Goal: Communication & Community: Answer question/provide support

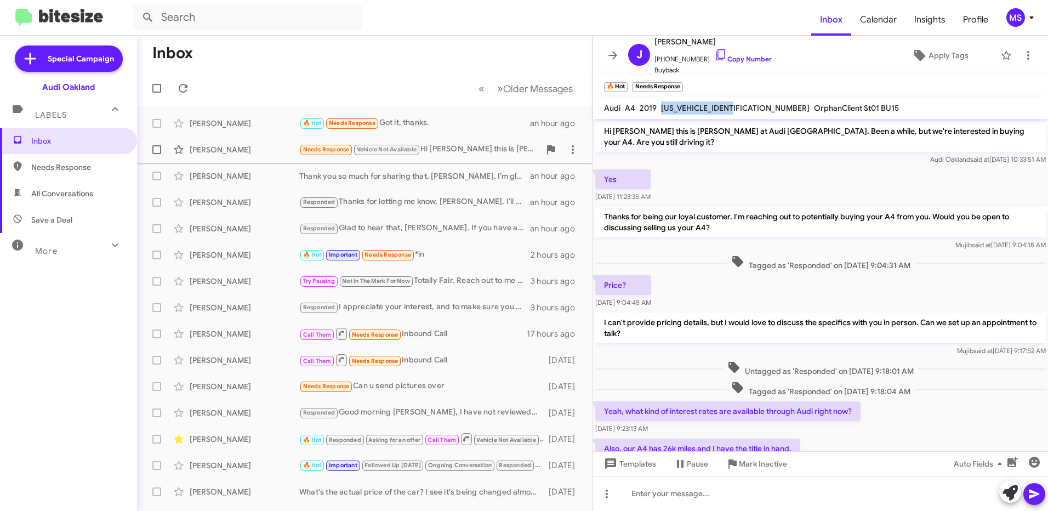
scroll to position [426, 0]
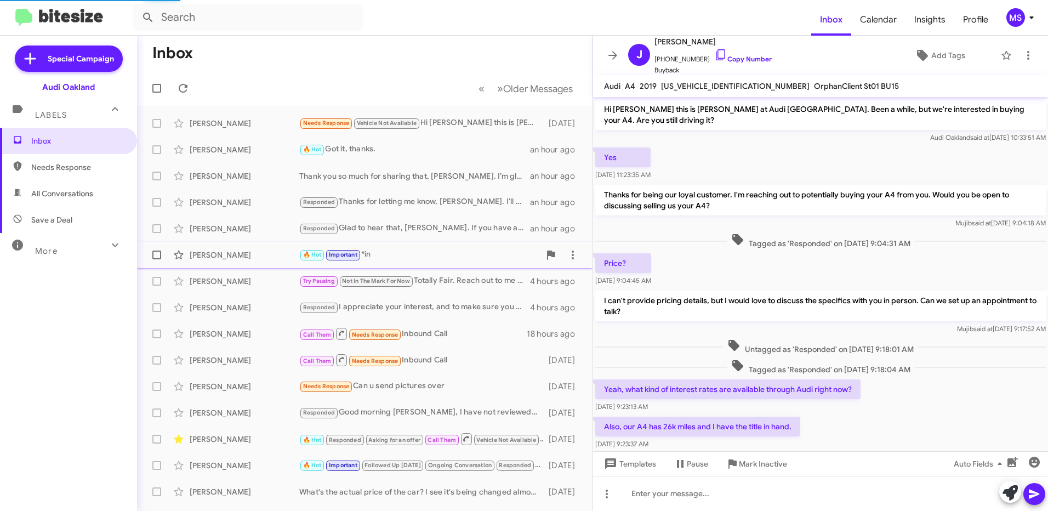
scroll to position [404, 0]
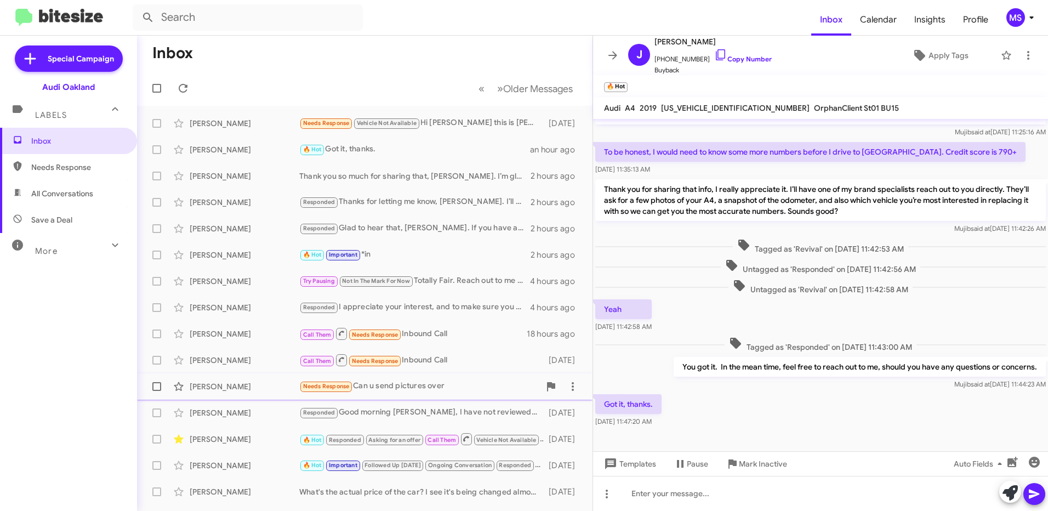
click at [215, 389] on div "[PERSON_NAME]" at bounding box center [245, 386] width 110 height 11
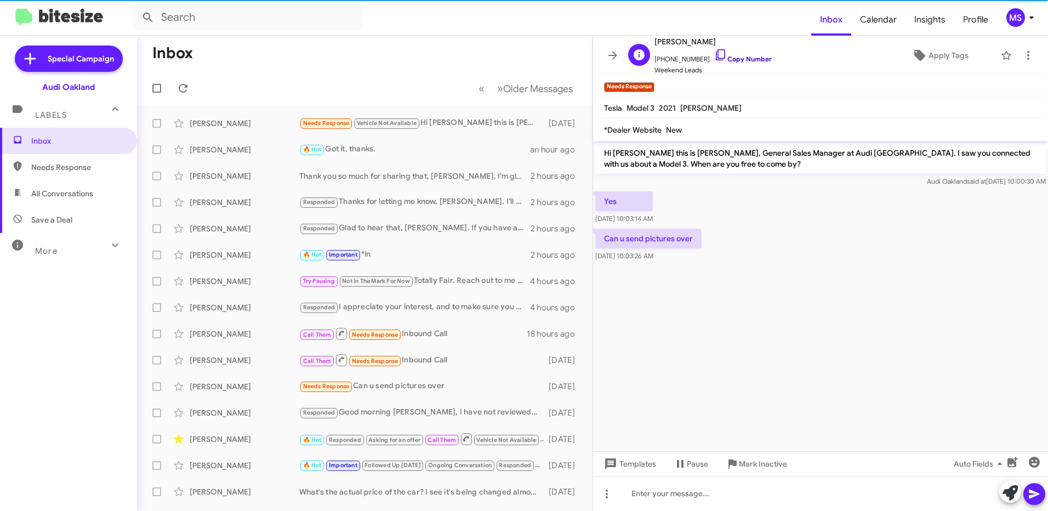
click at [736, 58] on link "Copy Number" at bounding box center [743, 59] width 58 height 8
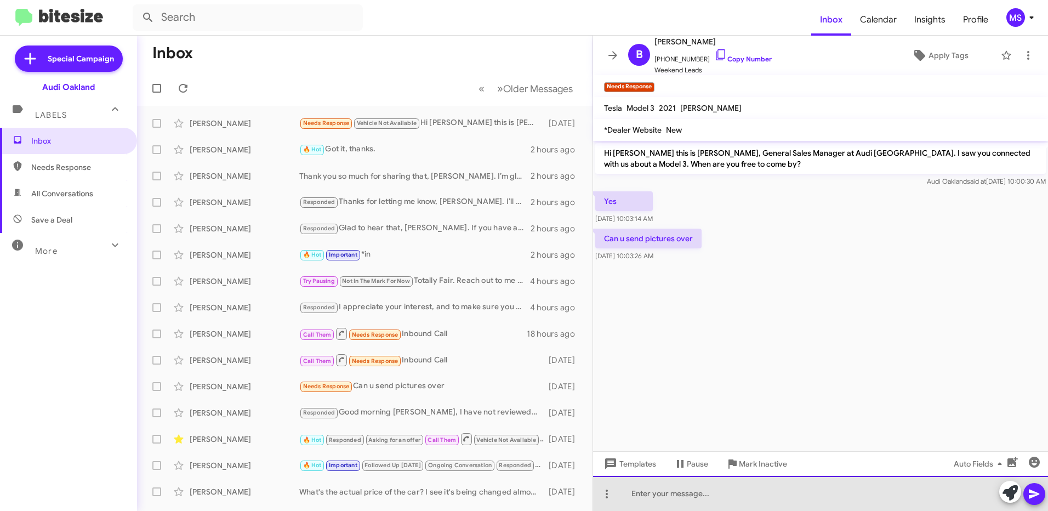
click at [663, 494] on div at bounding box center [820, 493] width 455 height 35
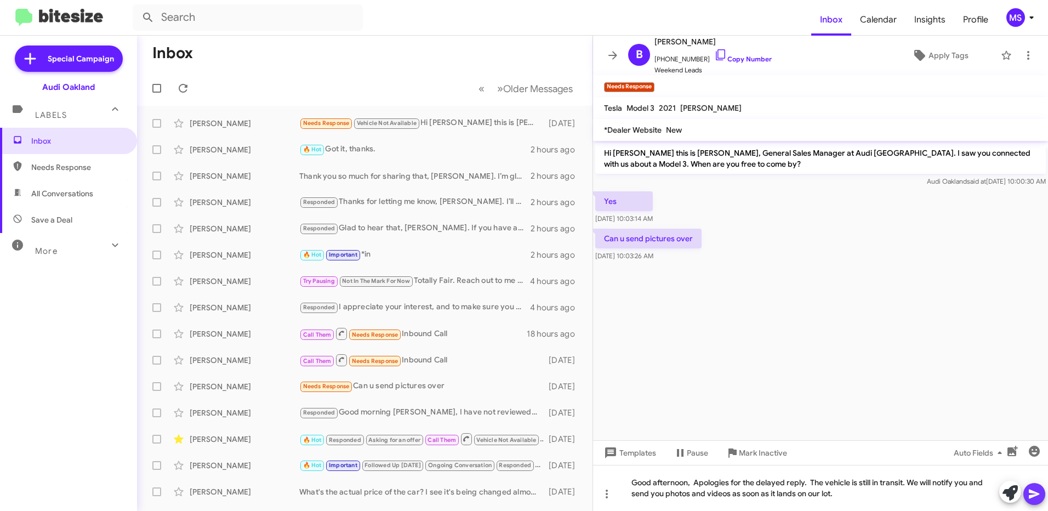
click at [1030, 490] on icon at bounding box center [1034, 493] width 10 height 9
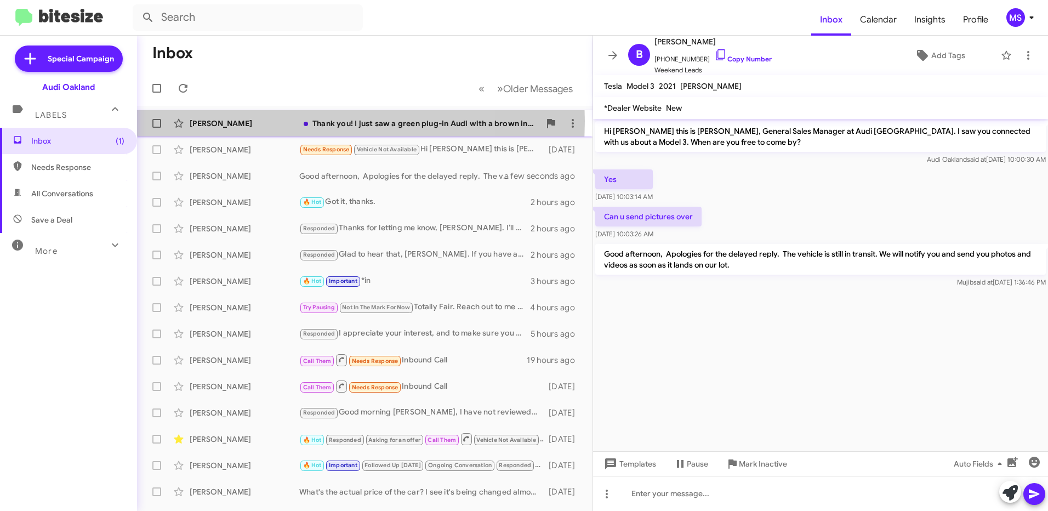
click at [261, 121] on div "[PERSON_NAME]" at bounding box center [245, 123] width 110 height 11
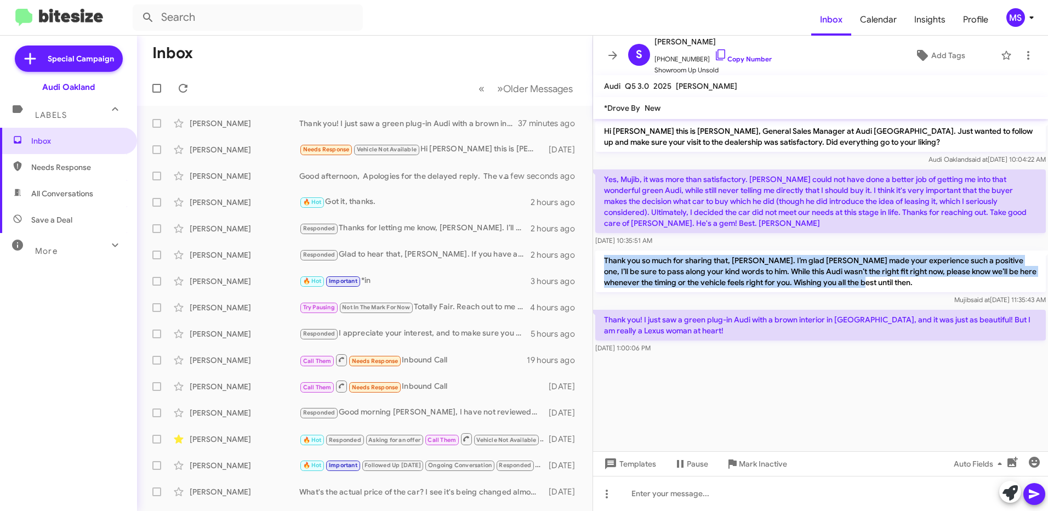
drag, startPoint x: 847, startPoint y: 283, endPoint x: 605, endPoint y: 260, distance: 243.3
click at [605, 260] on p "Thank you so much for sharing that, [PERSON_NAME]. I’m glad [PERSON_NAME] made …" at bounding box center [820, 271] width 450 height 42
copy p "Thank you so much for sharing that, [PERSON_NAME]. I’m glad [PERSON_NAME] made …"
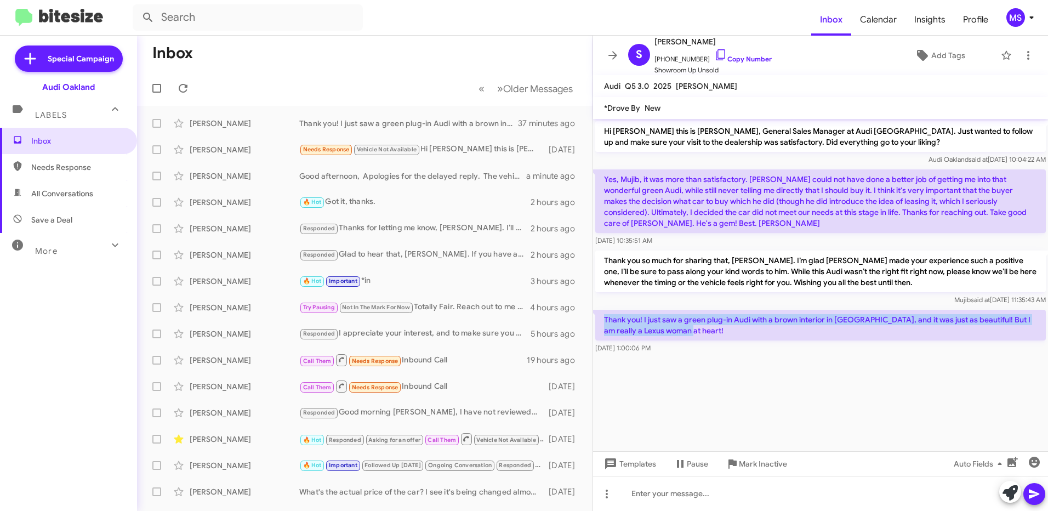
drag, startPoint x: 688, startPoint y: 332, endPoint x: 603, endPoint y: 320, distance: 85.8
click at [603, 320] on p "Thank you! I just saw a green plug-in Audi with a brown interior in [GEOGRAPHIC…" at bounding box center [820, 325] width 450 height 31
copy p "Thank you! I just saw a green plug-in Audi with a brown interior in [GEOGRAPHIC…"
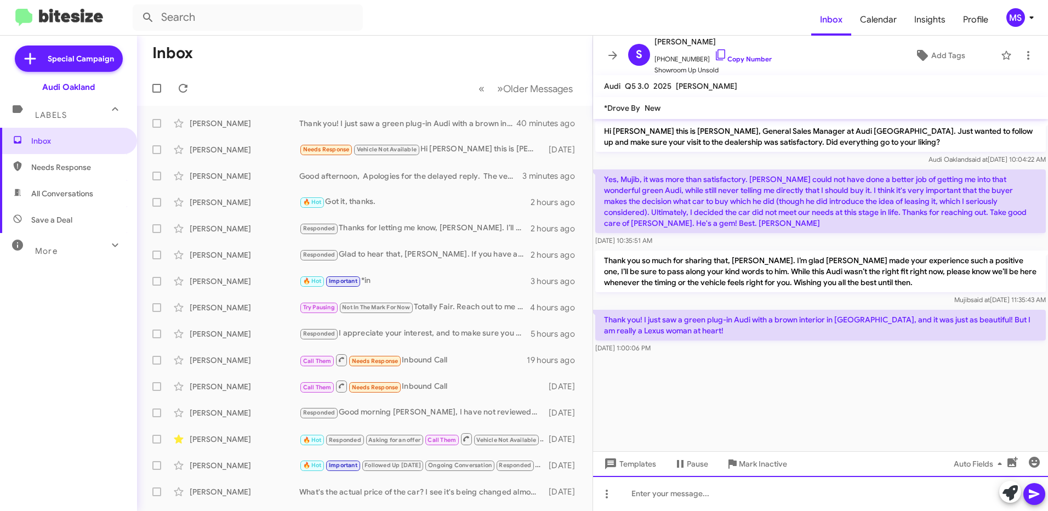
click at [772, 497] on div at bounding box center [820, 493] width 455 height 35
paste div
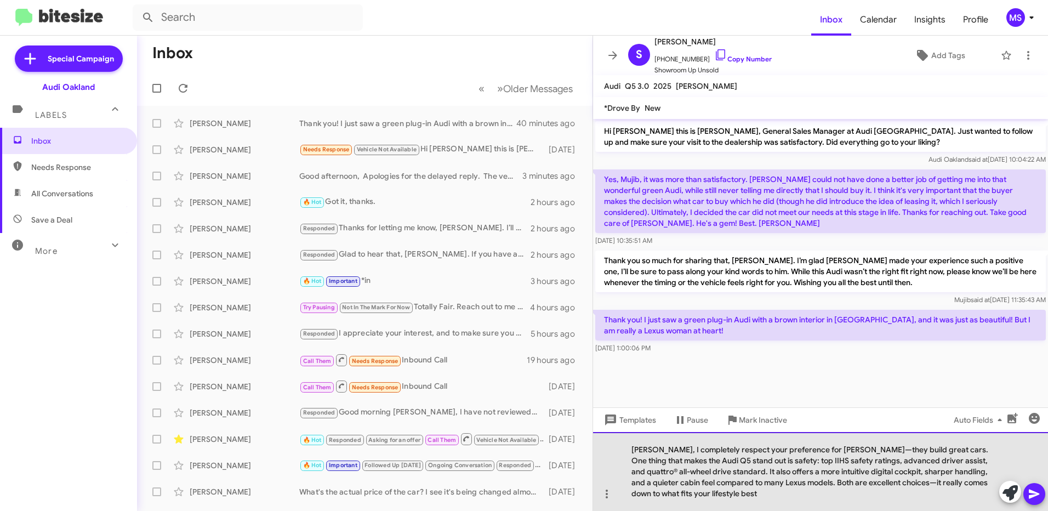
click at [825, 446] on div "[PERSON_NAME], I completely respect your preference for [PERSON_NAME]—they buil…" at bounding box center [820, 471] width 455 height 79
click at [851, 482] on div "[PERSON_NAME], I completely respect your preference for [PERSON_NAME], they bui…" at bounding box center [820, 471] width 455 height 79
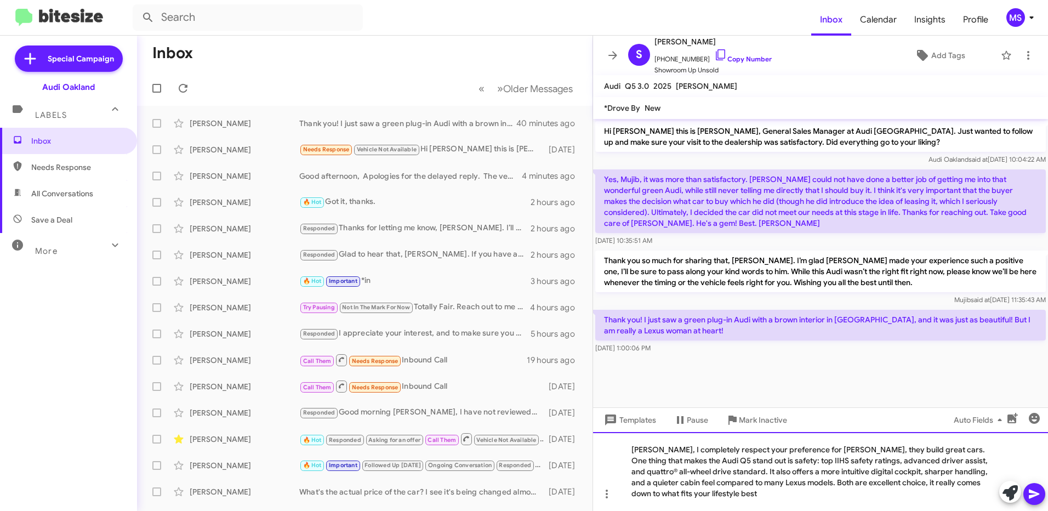
click at [939, 457] on div "[PERSON_NAME], I completely respect your preference for [PERSON_NAME], they bui…" at bounding box center [820, 471] width 455 height 79
click at [728, 495] on div "[PERSON_NAME], I completely respect your preference for [PERSON_NAME], they bui…" at bounding box center [820, 471] width 455 height 79
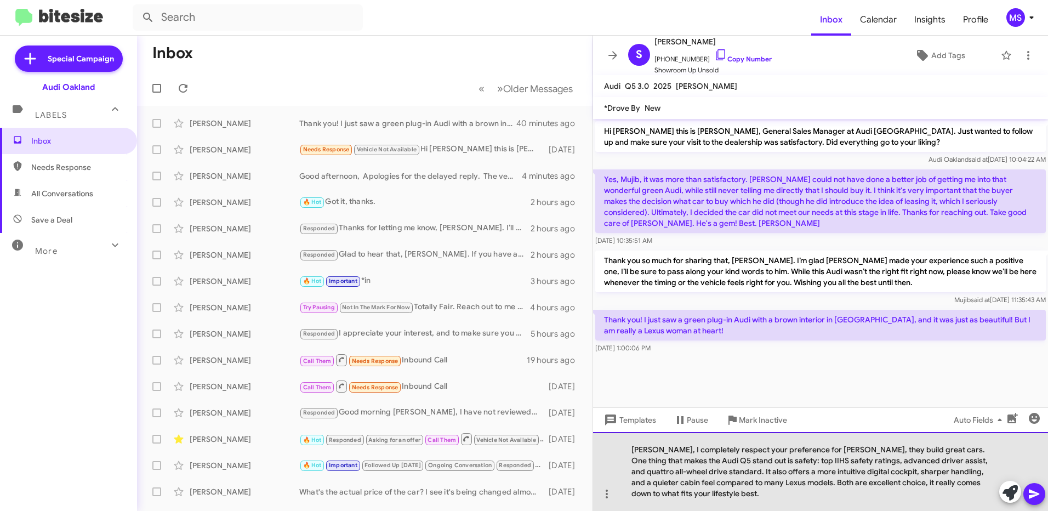
click at [629, 454] on div "[PERSON_NAME], I completely respect your preference for [PERSON_NAME], they bui…" at bounding box center [820, 471] width 455 height 79
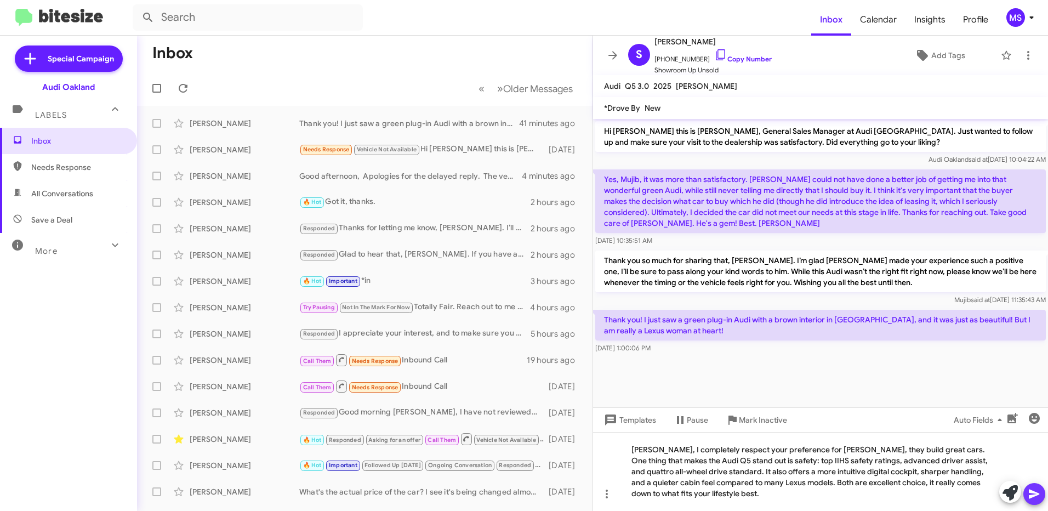
click at [1039, 489] on icon at bounding box center [1034, 493] width 13 height 13
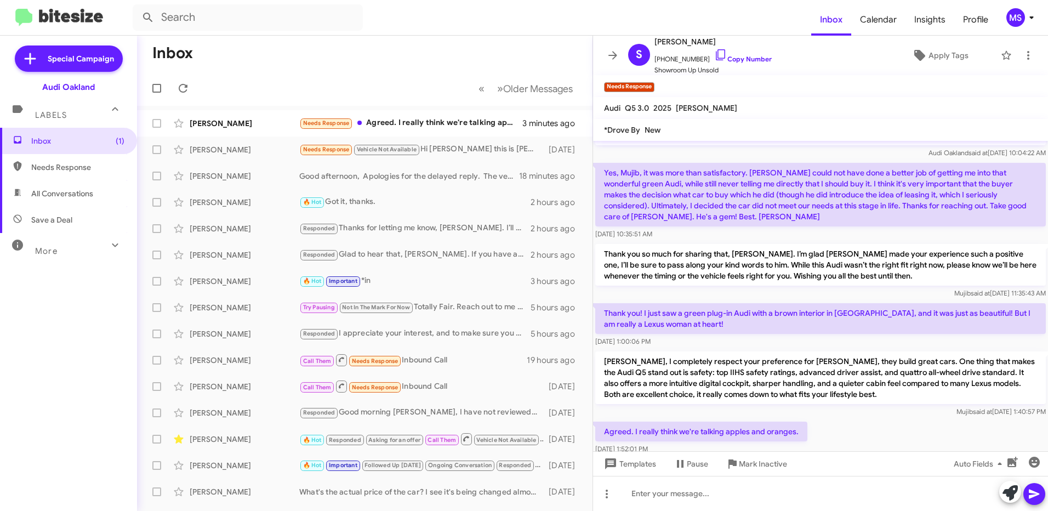
scroll to position [50, 0]
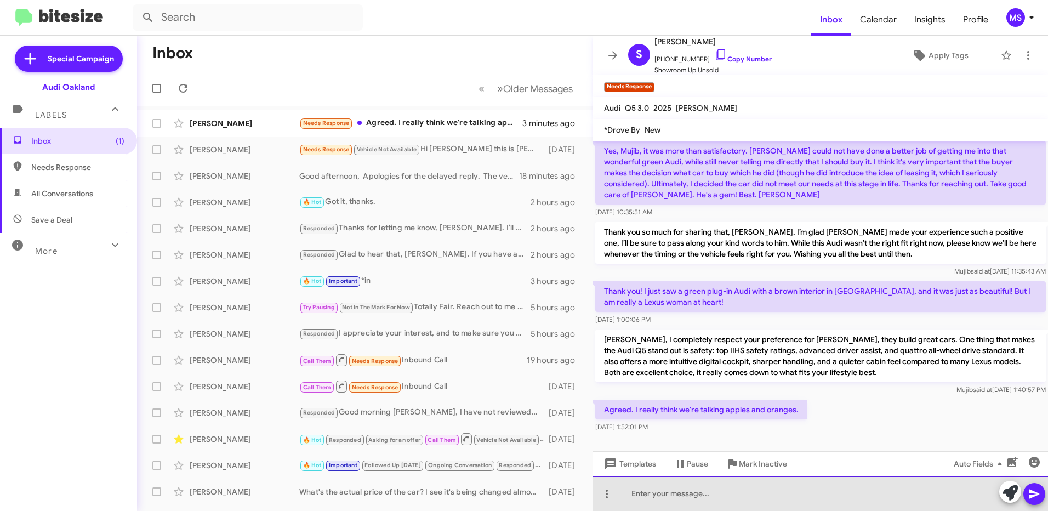
click at [691, 494] on div at bounding box center [820, 493] width 455 height 35
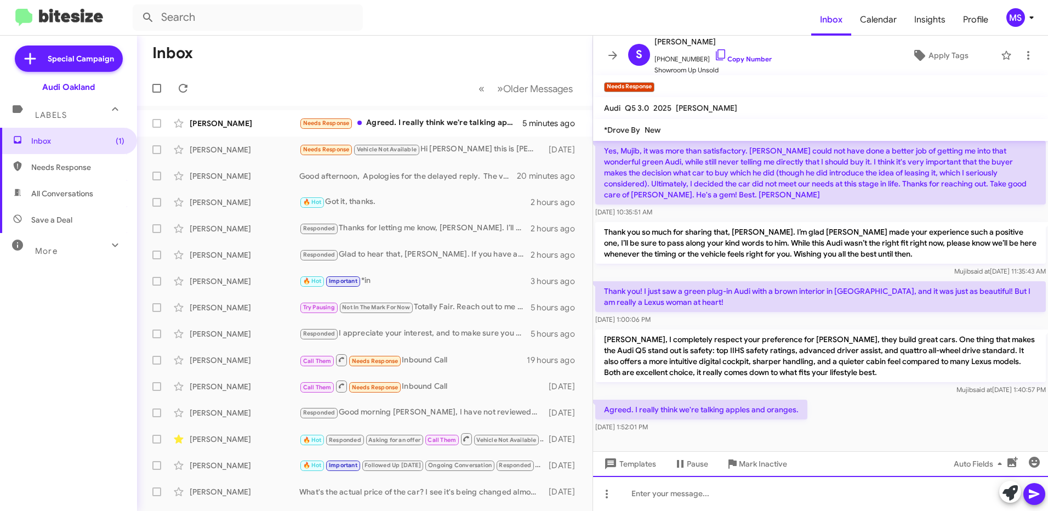
click at [758, 493] on div at bounding box center [820, 493] width 455 height 35
drag, startPoint x: 796, startPoint y: 410, endPoint x: 602, endPoint y: 414, distance: 193.5
click at [602, 414] on p "Agreed. I really think we're talking apples and oranges." at bounding box center [701, 410] width 212 height 20
copy p "Agreed. I really think we're talking apples and oranges."
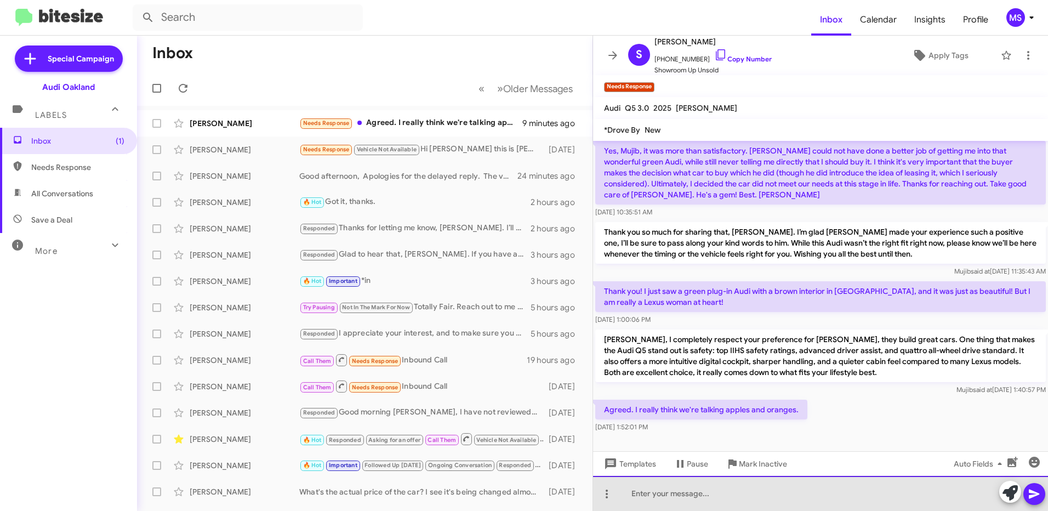
click at [771, 492] on div at bounding box center [820, 493] width 455 height 35
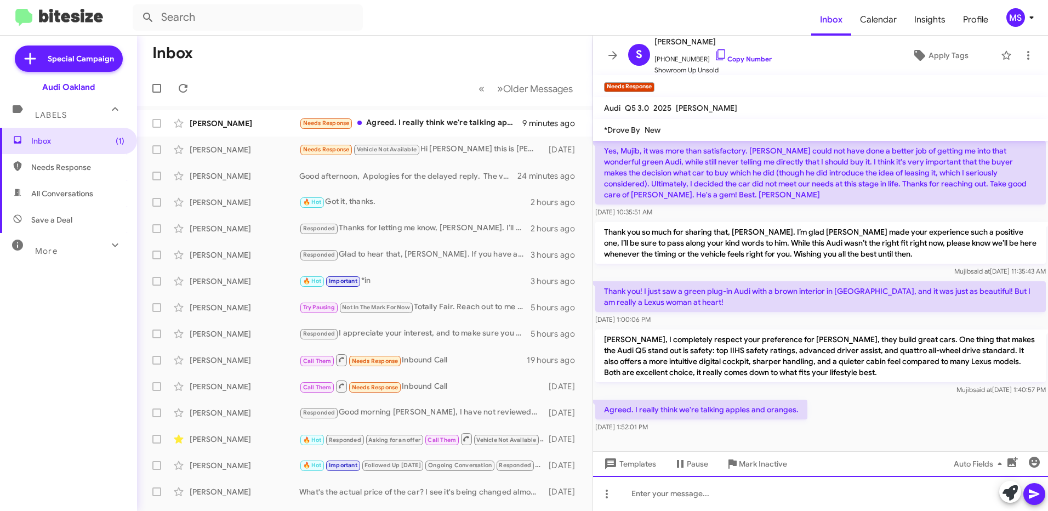
paste div
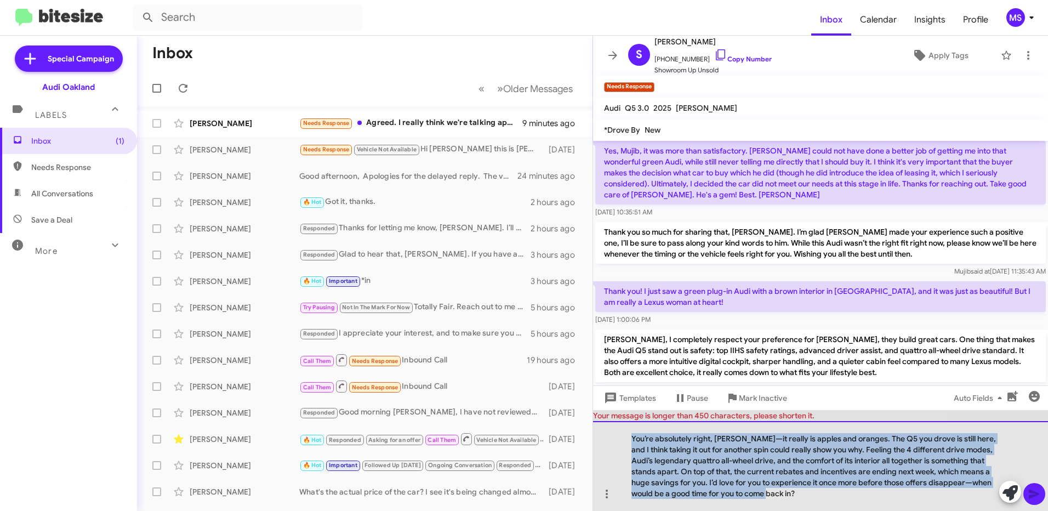
drag, startPoint x: 796, startPoint y: 494, endPoint x: 621, endPoint y: 434, distance: 184.4
click at [621, 434] on div "You’re absolutely right, Sally—it really is apples and oranges. The Q5 you drov…" at bounding box center [820, 466] width 455 height 90
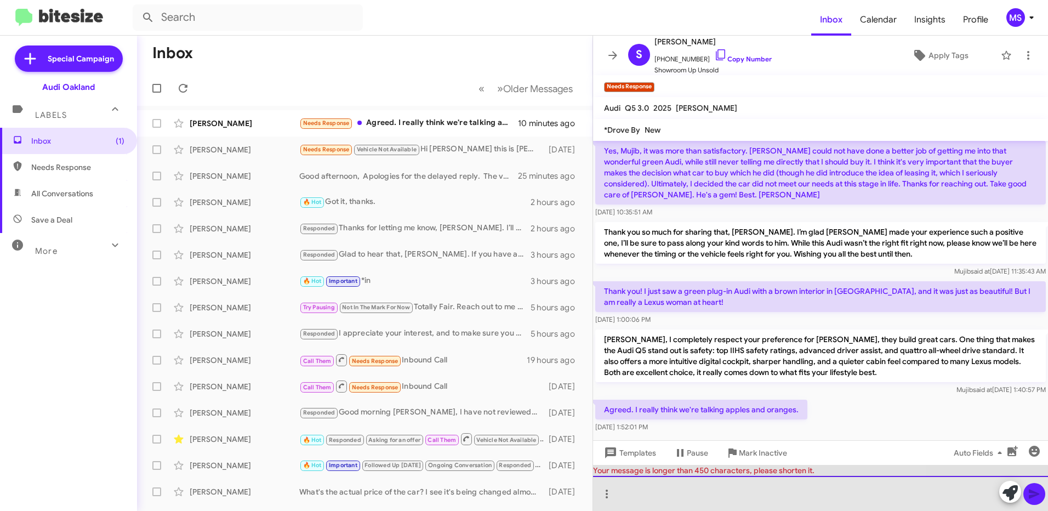
click at [640, 494] on div at bounding box center [820, 493] width 455 height 35
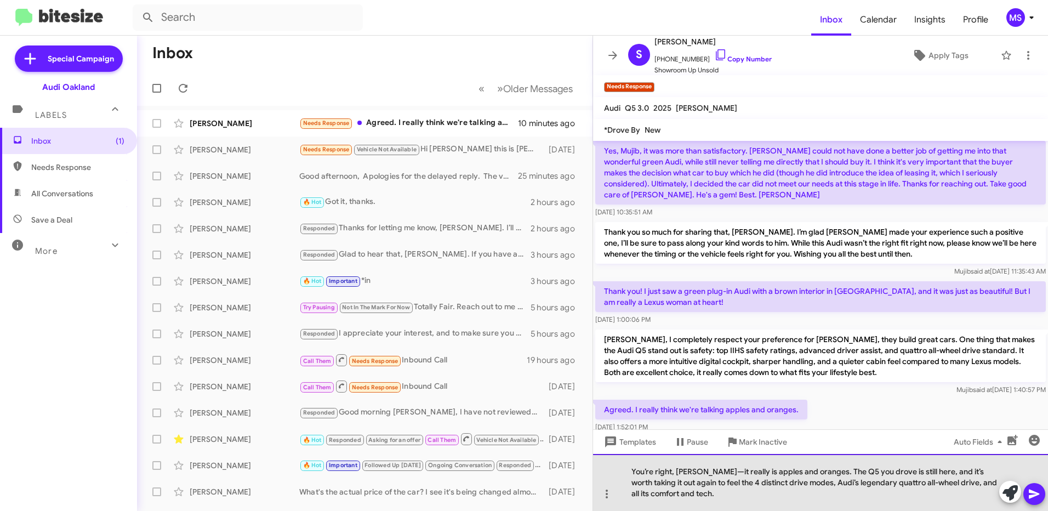
click at [698, 469] on div "You’re right, Sally—it really is apples and oranges. The Q5 you drove is still …" at bounding box center [820, 482] width 455 height 57
click at [885, 482] on div "You’re right, Sally, it really is apples and oranges. The Q5 you drove is still…" at bounding box center [820, 482] width 455 height 57
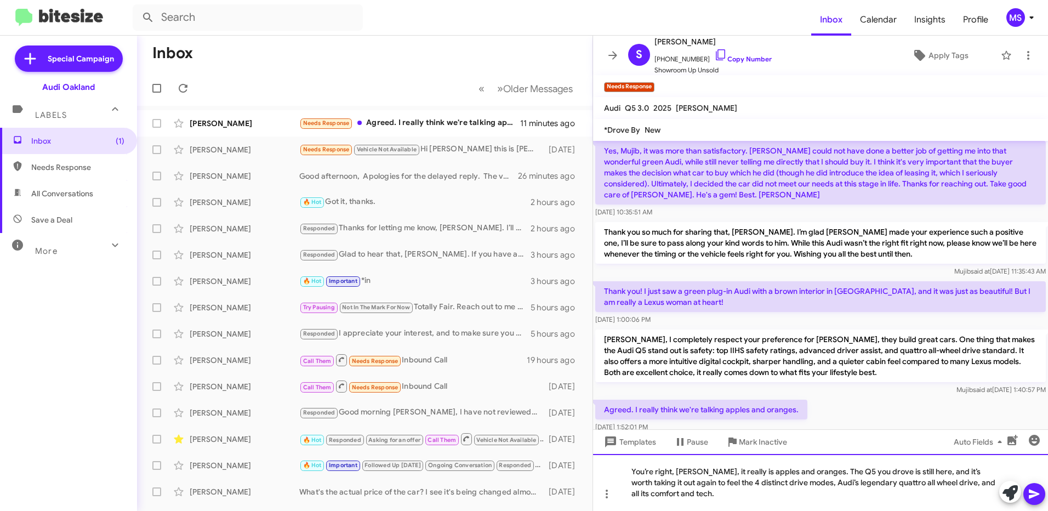
click at [697, 497] on div "You’re right, Sally, it really is apples and oranges. The Q5 you drove is still…" at bounding box center [820, 482] width 455 height 57
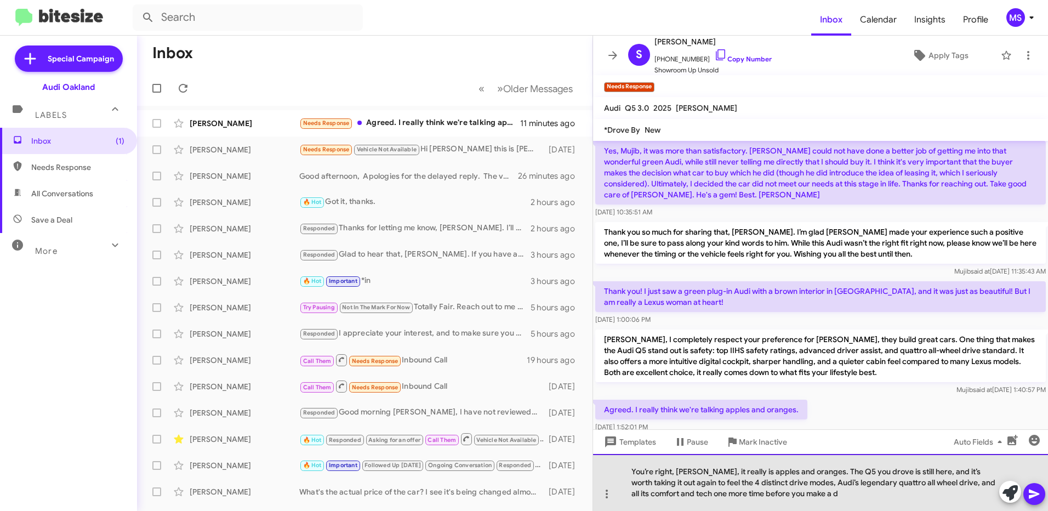
click at [799, 495] on div "You’re right, Sally, it really is apples and oranges. The Q5 you drove is still…" at bounding box center [820, 482] width 455 height 57
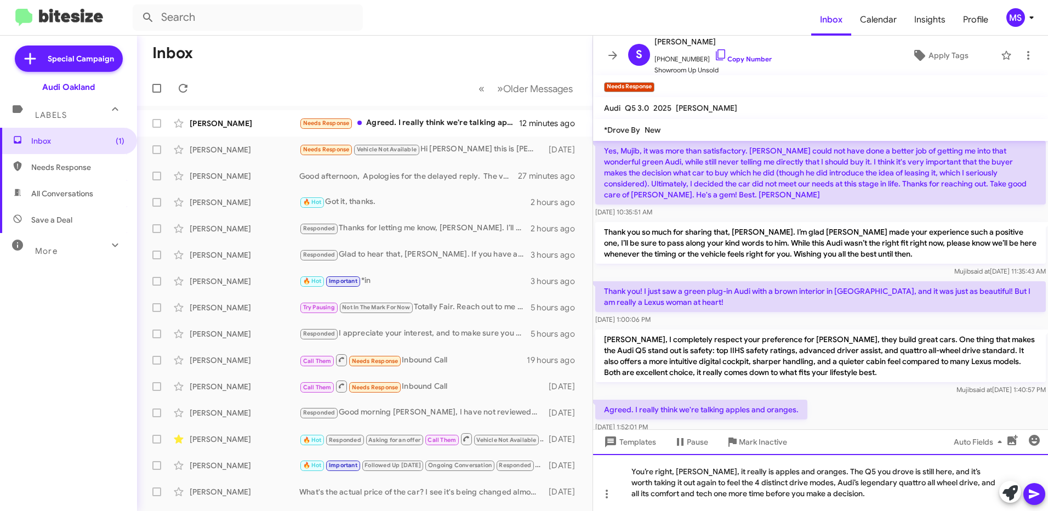
click at [666, 483] on div "You’re right, Sally, it really is apples and oranges. The Q5 you drove is still…" at bounding box center [820, 482] width 455 height 57
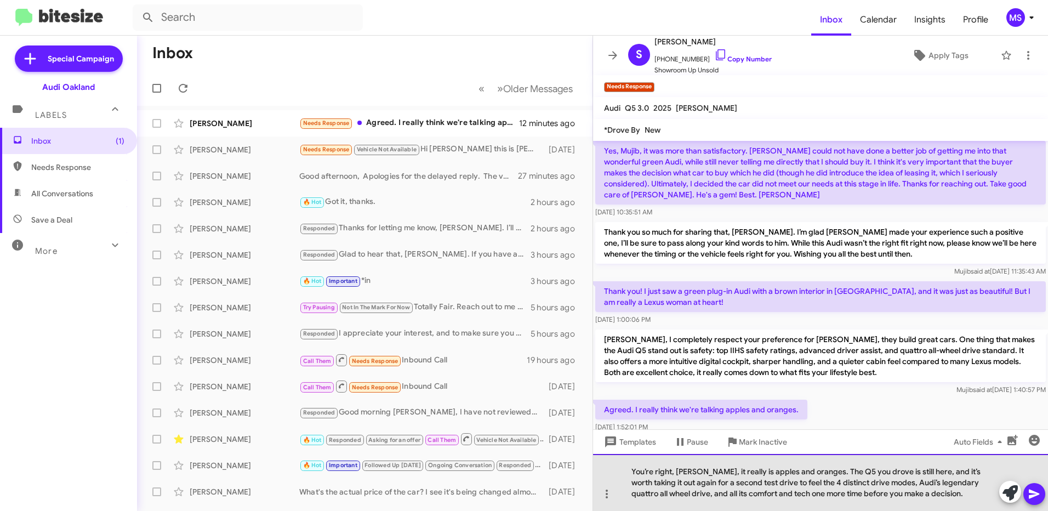
click at [802, 494] on div "You’re right, Sally, it really is apples and oranges. The Q5 you drove is still…" at bounding box center [820, 482] width 455 height 57
click at [882, 497] on div "You’re right, Sally, it really is apples and oranges. The Q5 you drove is still…" at bounding box center [820, 482] width 455 height 57
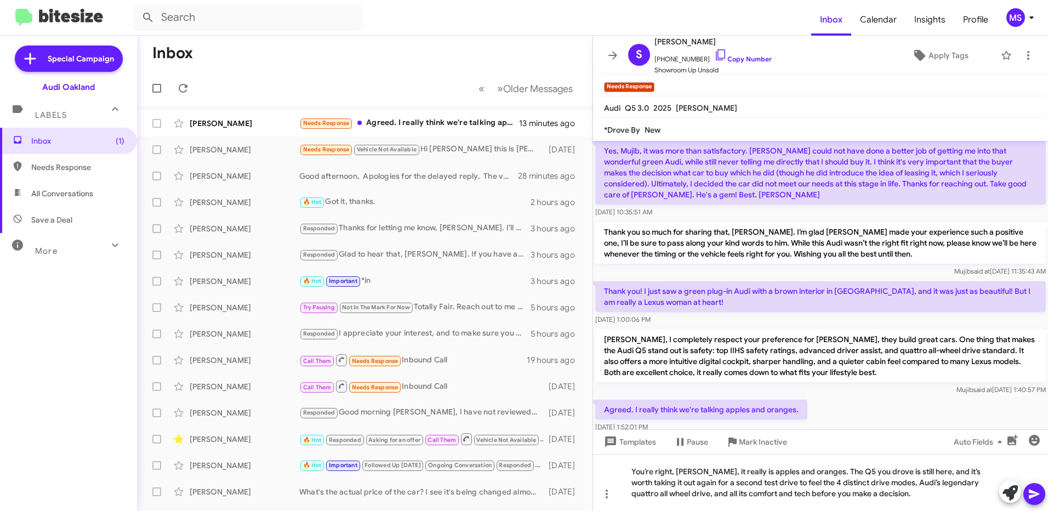
click at [1034, 489] on icon at bounding box center [1034, 493] width 13 height 13
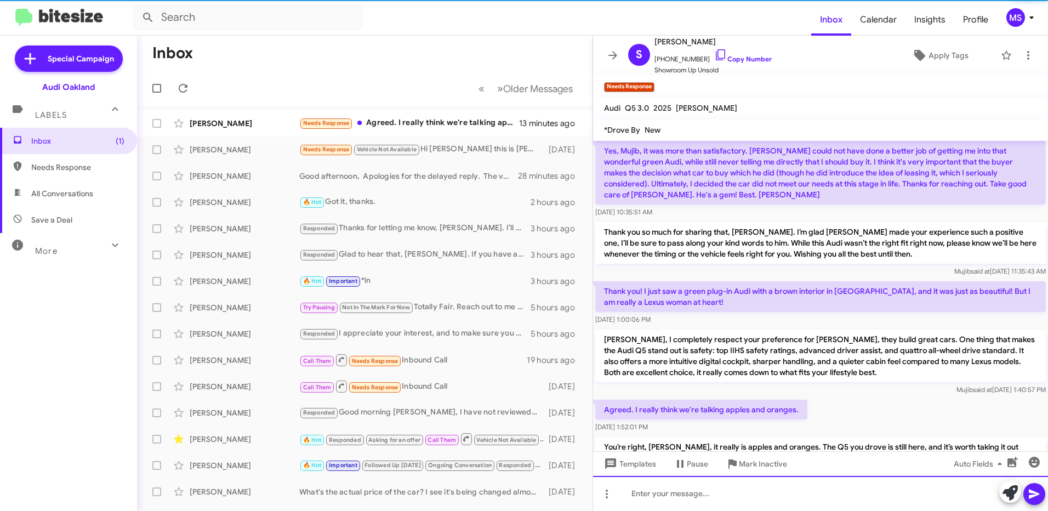
scroll to position [112, 0]
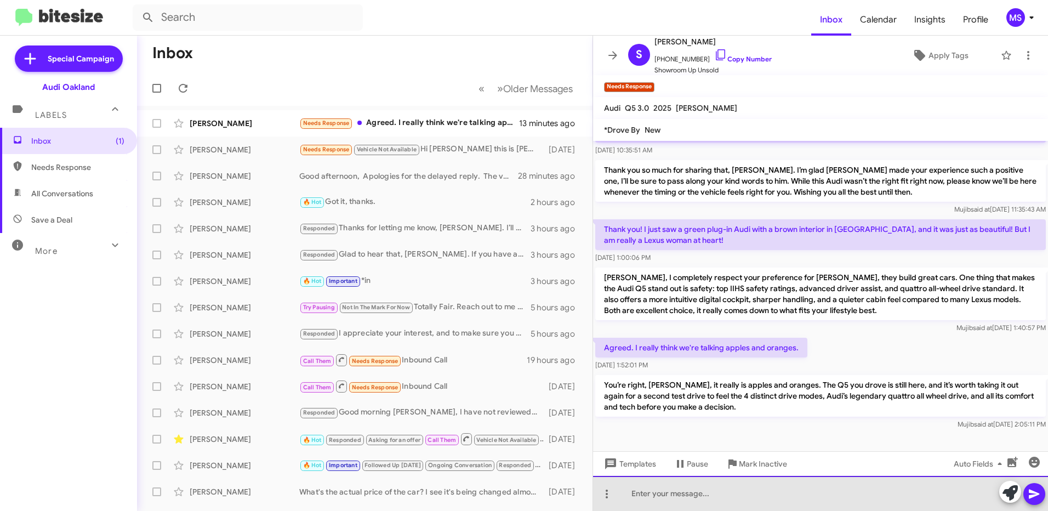
click at [703, 494] on div at bounding box center [820, 493] width 455 height 35
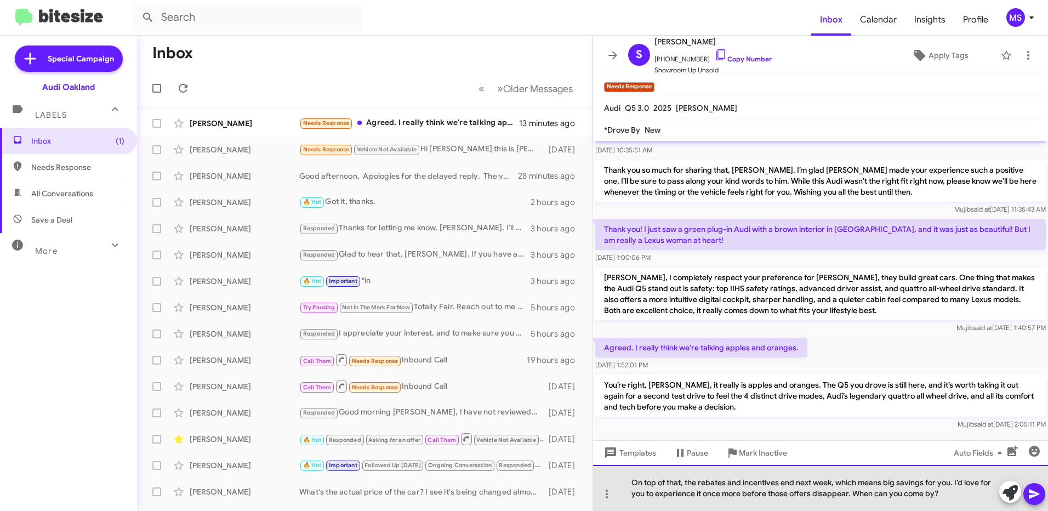
click at [950, 495] on div "On top of that, the rebates and incentives end next week, which means big savin…" at bounding box center [820, 488] width 455 height 46
drag, startPoint x: 854, startPoint y: 493, endPoint x: 620, endPoint y: 466, distance: 236.0
click at [620, 466] on div "On top of that, the rebates and incentives end next week, which means big savin…" at bounding box center [820, 488] width 455 height 46
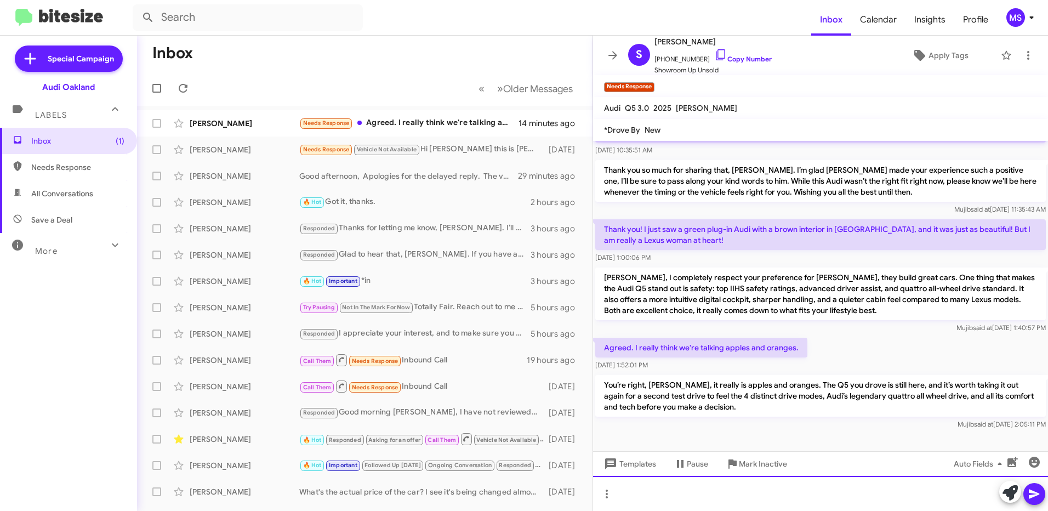
click at [700, 486] on div at bounding box center [820, 493] width 455 height 35
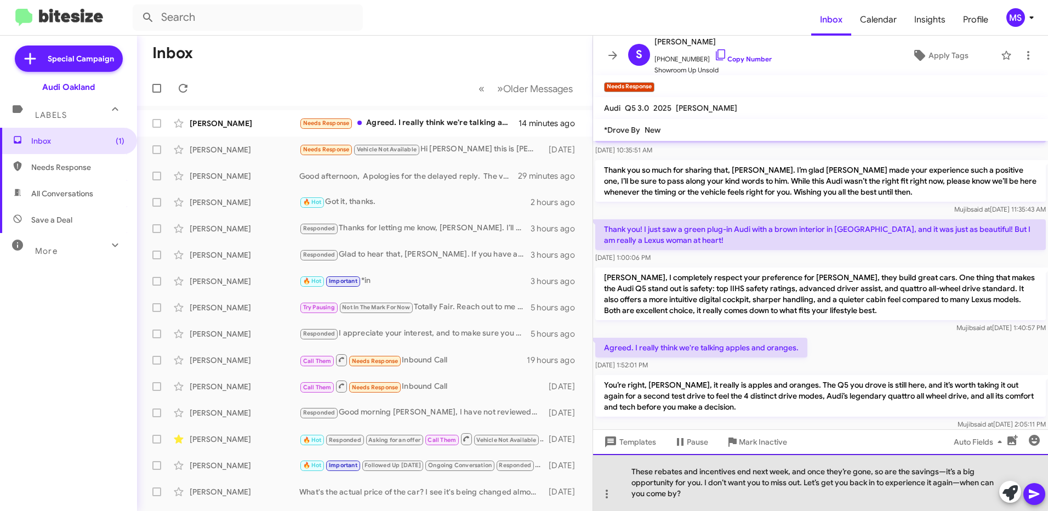
click at [656, 473] on div "These rebates and incentives end next week, and once they’re gone, so are the s…" at bounding box center [820, 482] width 455 height 57
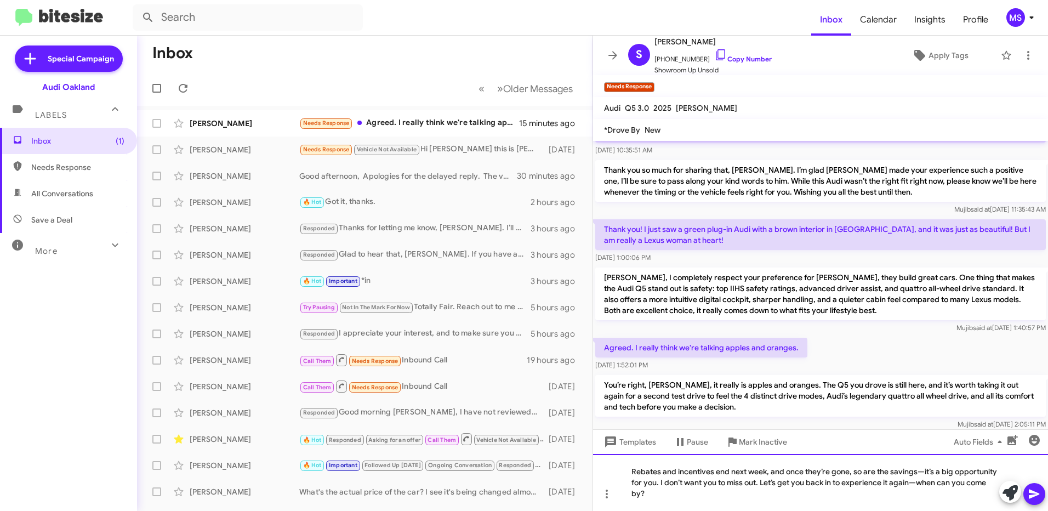
click at [923, 467] on div "Rebates and incentives end next week, and once they’re gone, so are the savings…" at bounding box center [820, 482] width 455 height 57
click at [917, 487] on div "Rebates and incentives end next week, and once they’re gone, so are the savings…" at bounding box center [820, 482] width 455 height 57
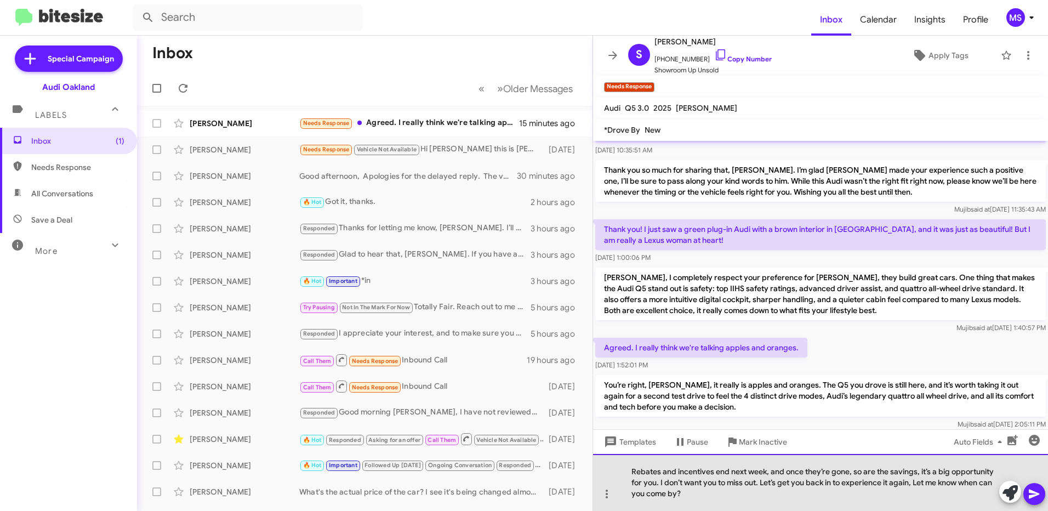
click at [697, 495] on div "Rebates and incentives end next week, and once they’re gone, so are the savings…" at bounding box center [820, 482] width 455 height 57
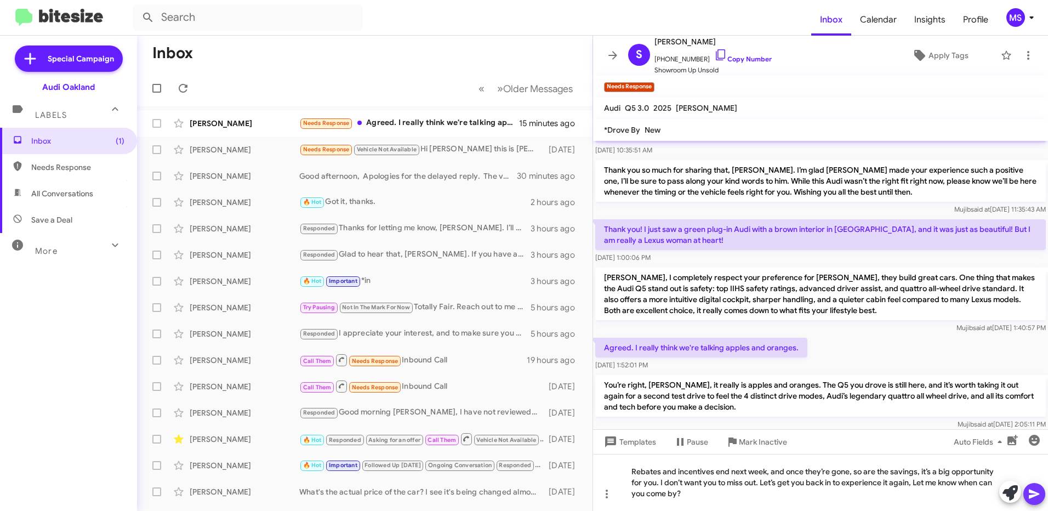
click at [1035, 493] on icon at bounding box center [1034, 493] width 10 height 9
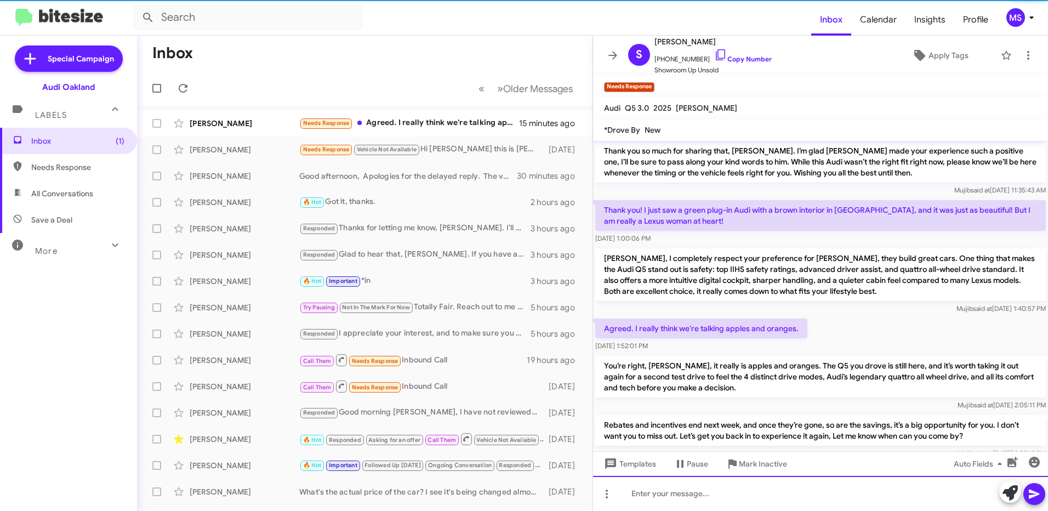
scroll to position [163, 0]
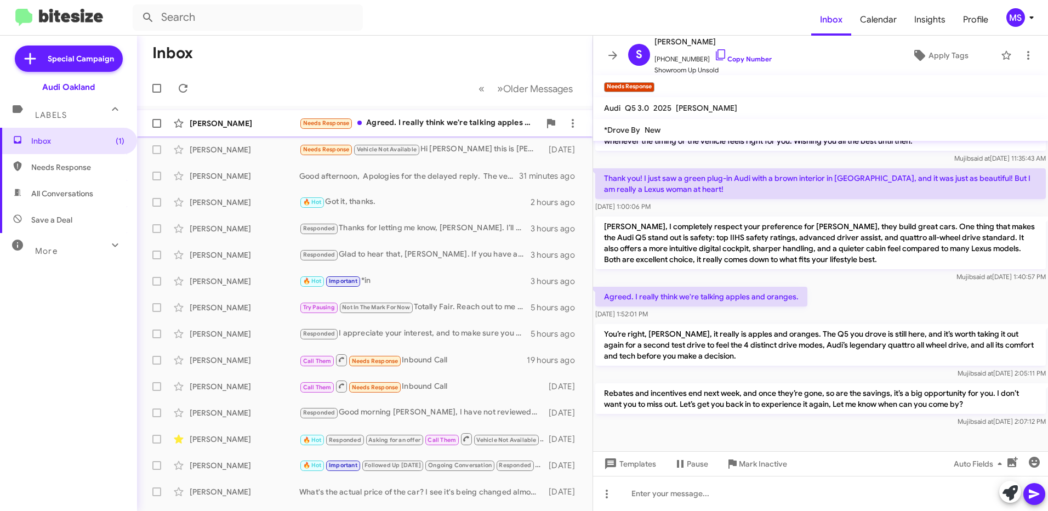
click at [254, 121] on div "[PERSON_NAME]" at bounding box center [245, 123] width 110 height 11
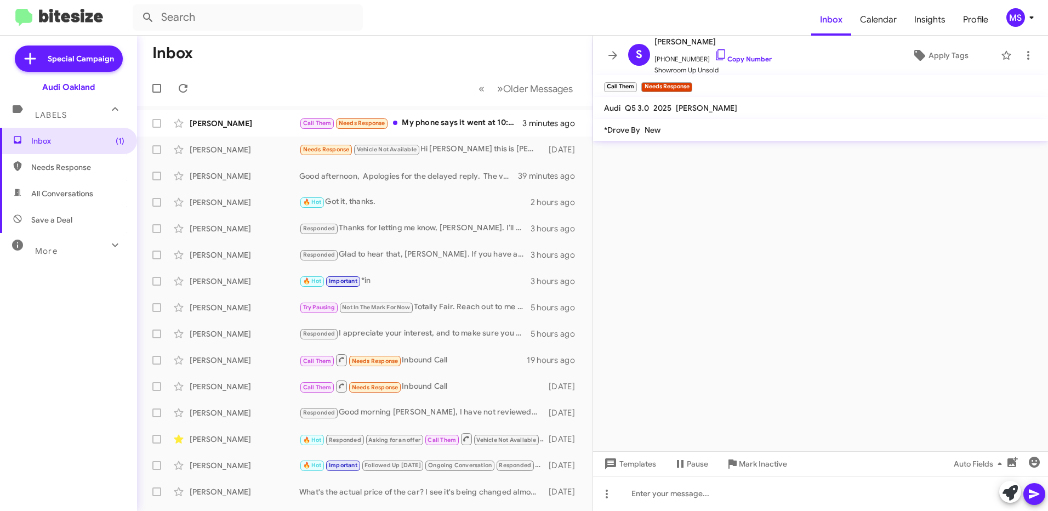
scroll to position [0, 0]
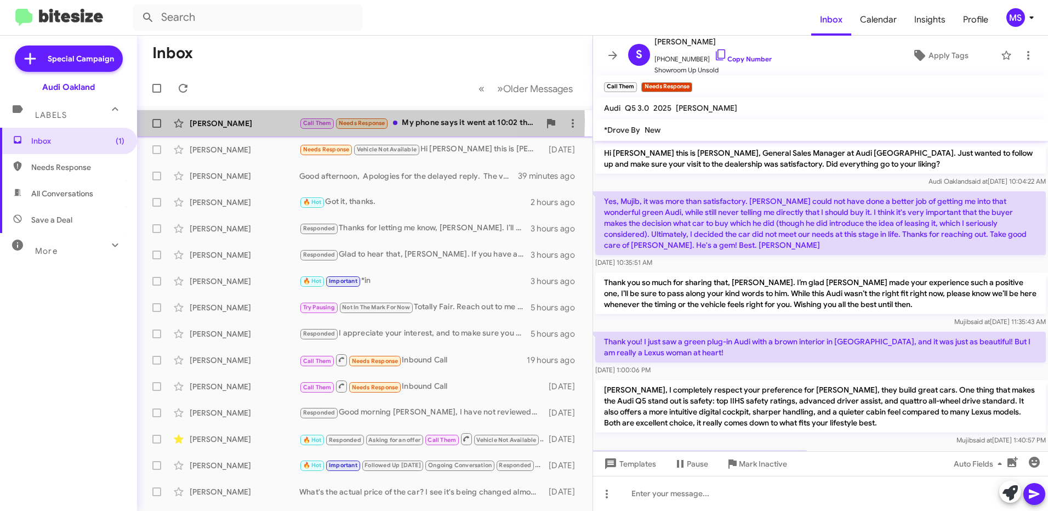
click at [272, 122] on div "[PERSON_NAME]" at bounding box center [245, 123] width 110 height 11
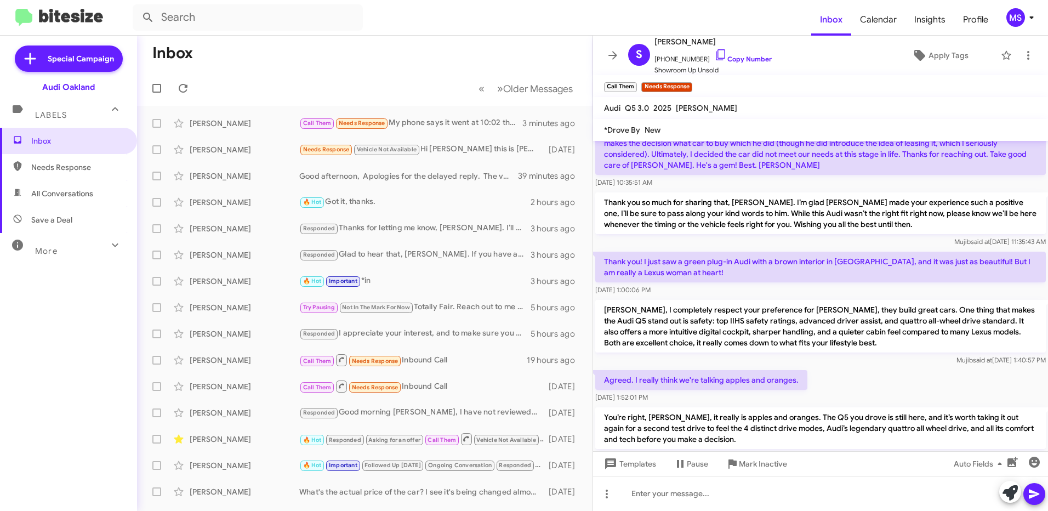
scroll to position [214, 0]
